Goal: Task Accomplishment & Management: Manage account settings

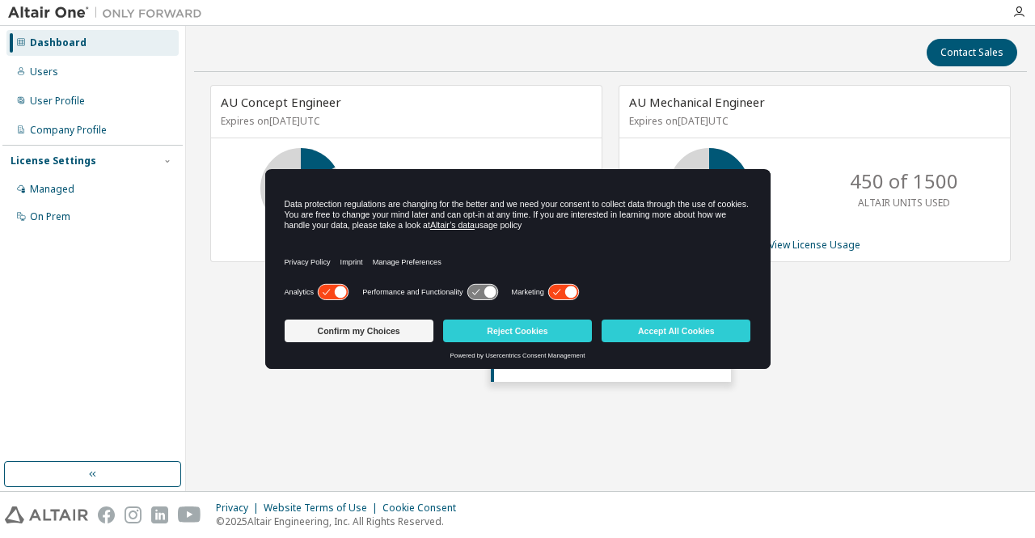
drag, startPoint x: 672, startPoint y: 323, endPoint x: 653, endPoint y: 343, distance: 26.9
click at [671, 323] on button "Accept All Cookies" at bounding box center [675, 330] width 149 height 23
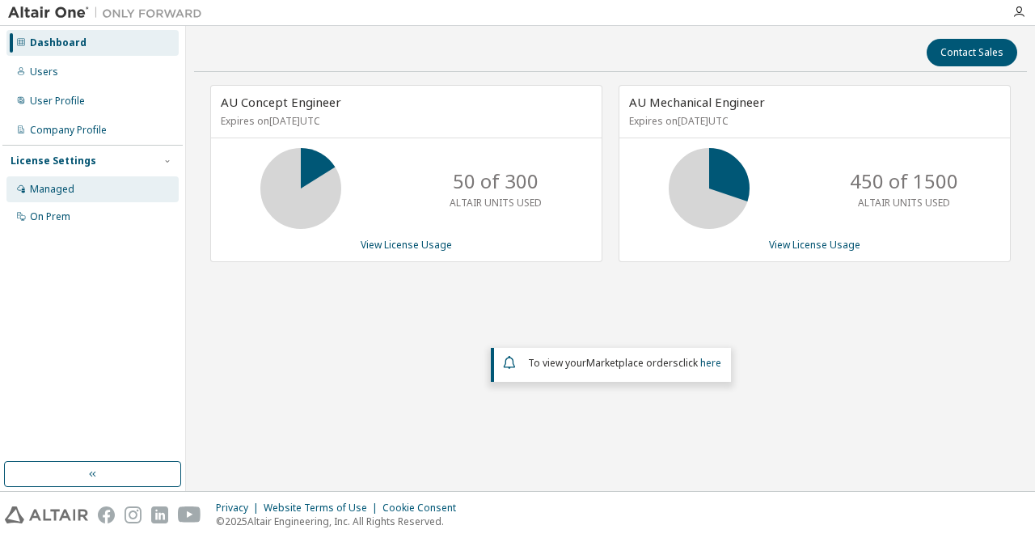
click at [50, 188] on div "Managed" at bounding box center [52, 189] width 44 height 13
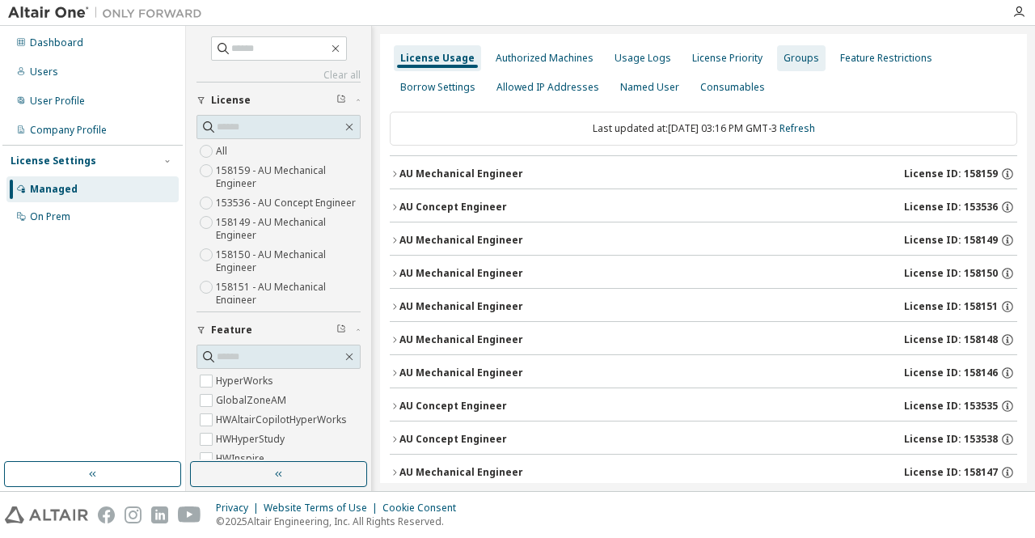
click at [783, 57] on div "Groups" at bounding box center [801, 58] width 36 height 13
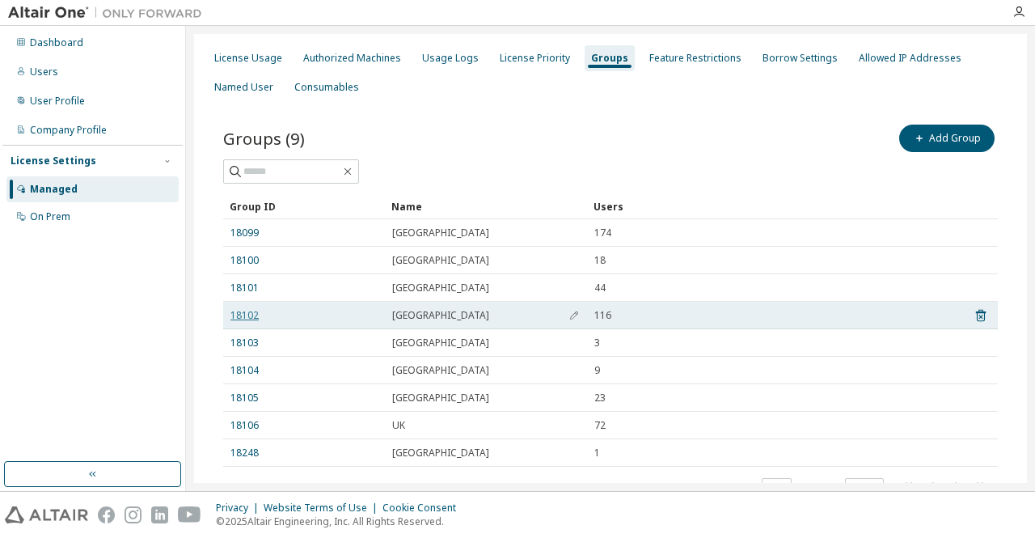
click at [239, 312] on link "18102" at bounding box center [244, 315] width 28 height 13
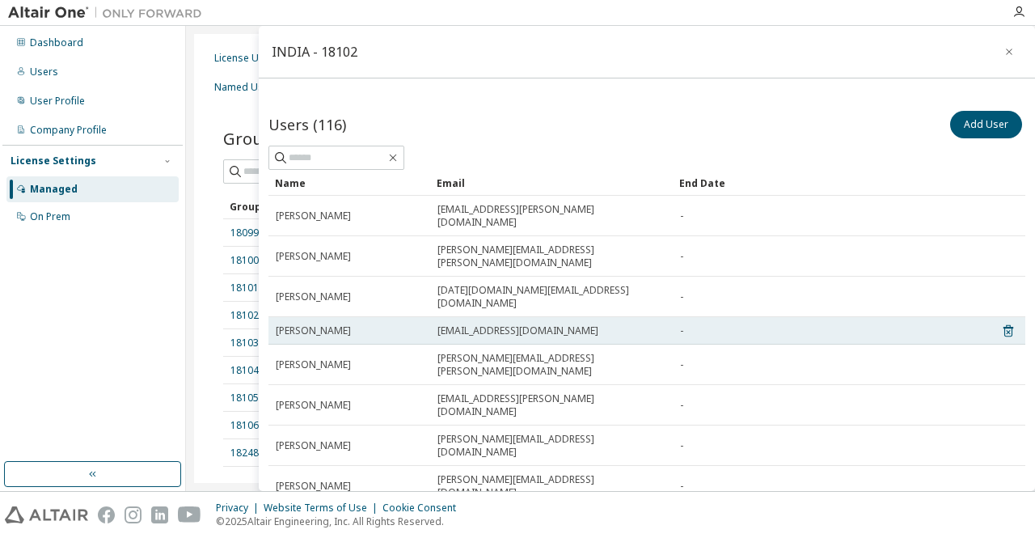
scroll to position [202, 0]
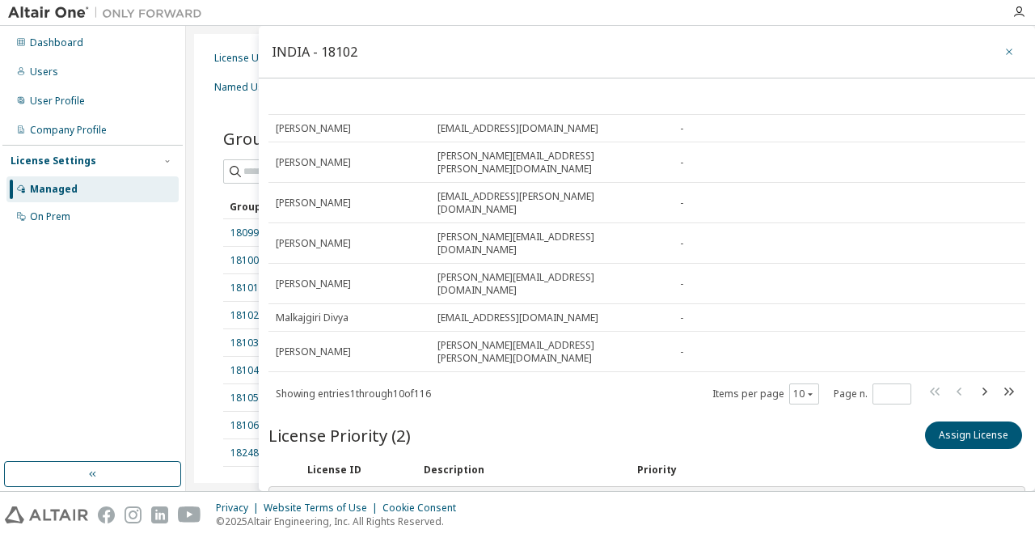
click at [1003, 53] on icon "button" at bounding box center [1008, 51] width 11 height 13
